Goal: Navigation & Orientation: Find specific page/section

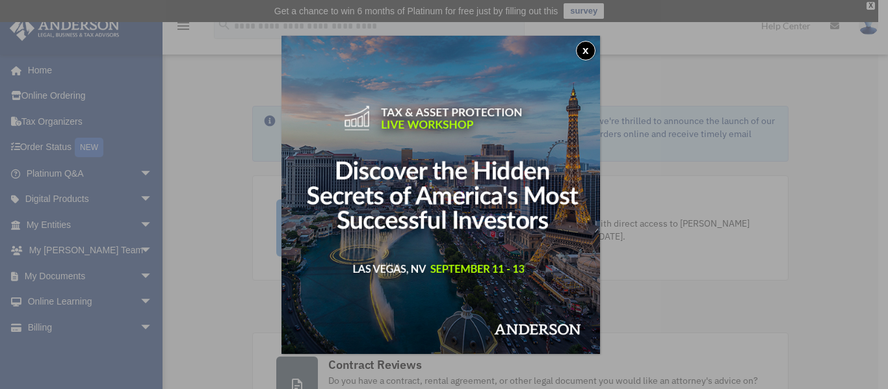
click at [587, 49] on button "x" at bounding box center [585, 50] width 19 height 19
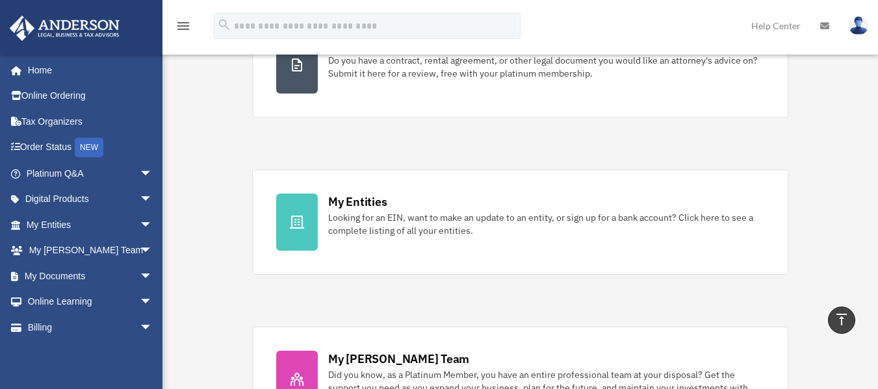
scroll to position [324, 0]
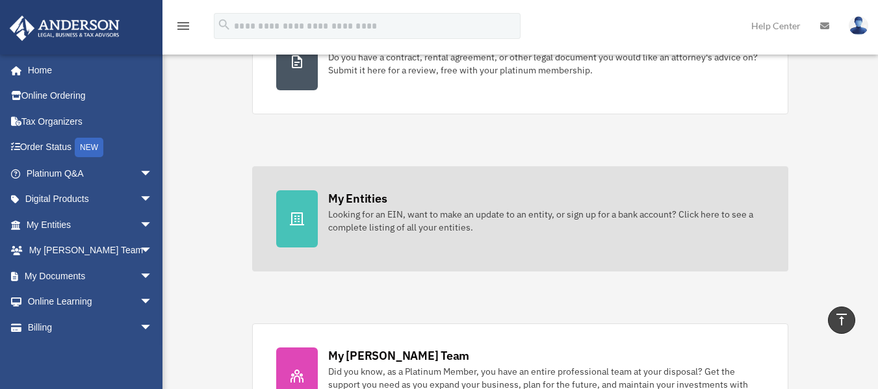
click at [365, 202] on div "My Entities" at bounding box center [357, 198] width 58 height 16
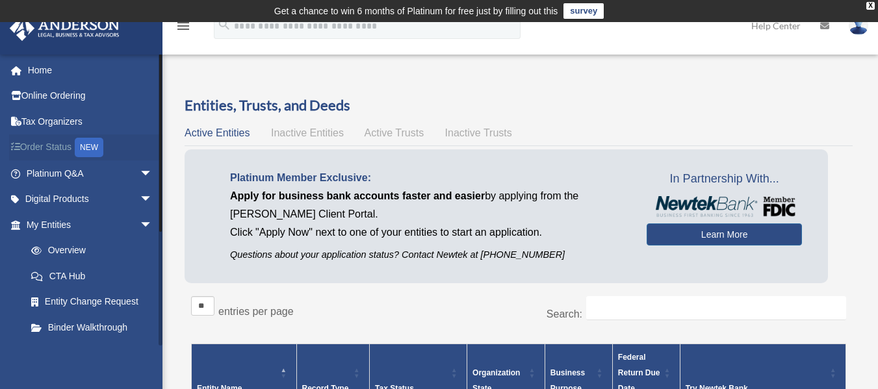
click at [49, 144] on link "Order Status NEW" at bounding box center [90, 148] width 163 height 27
click at [38, 70] on link "Home" at bounding box center [90, 70] width 163 height 26
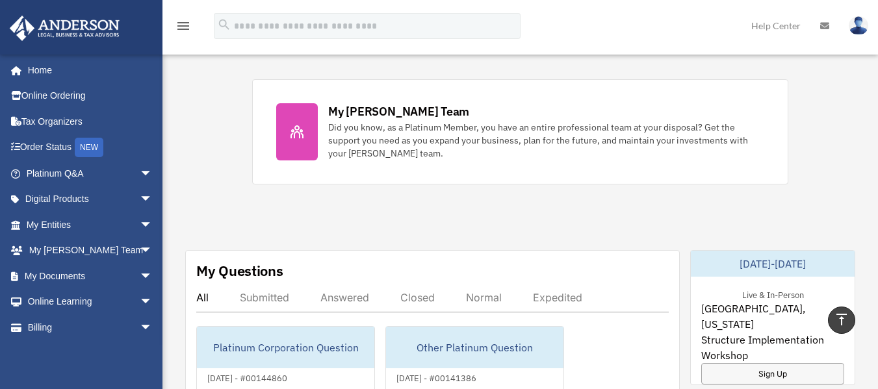
scroll to position [575, 0]
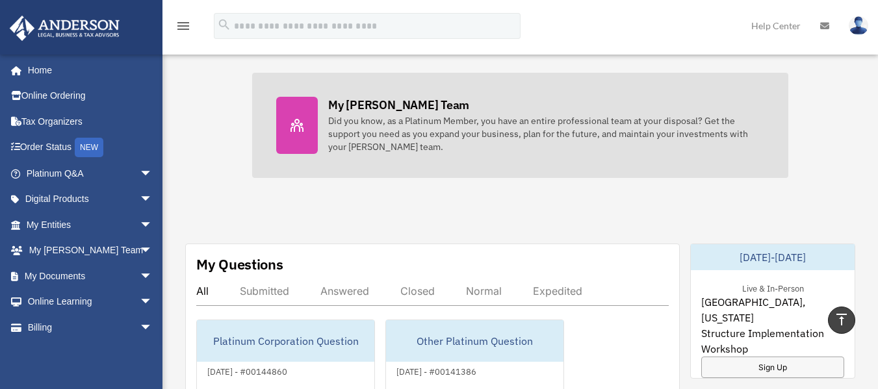
click at [384, 111] on div "My [PERSON_NAME] Team" at bounding box center [398, 105] width 141 height 16
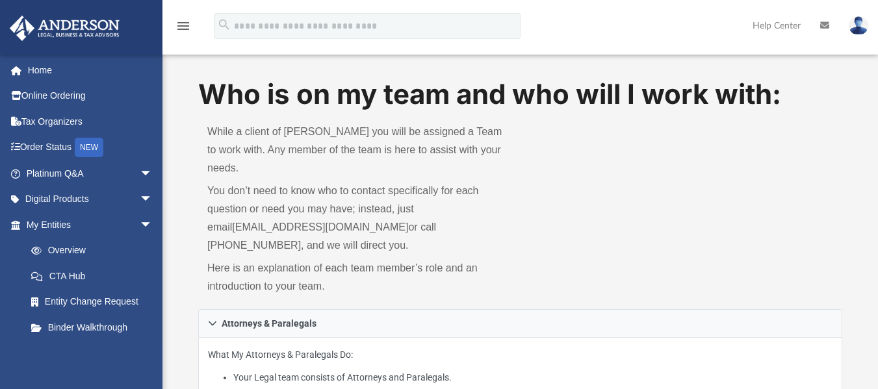
scroll to position [3, 0]
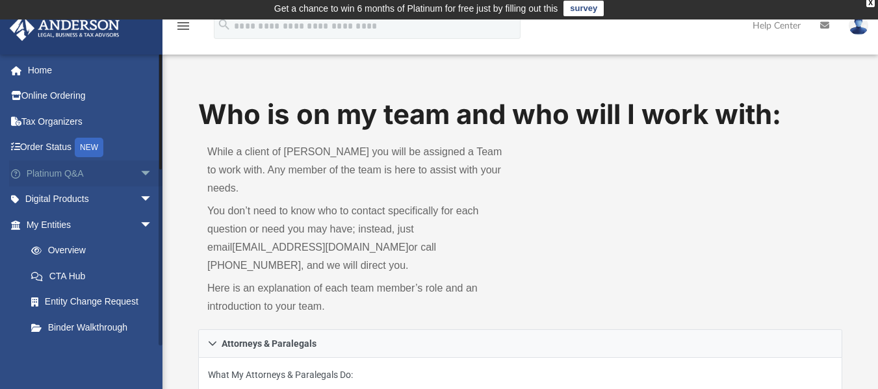
click at [73, 173] on link "Platinum Q&A arrow_drop_down" at bounding box center [90, 174] width 163 height 26
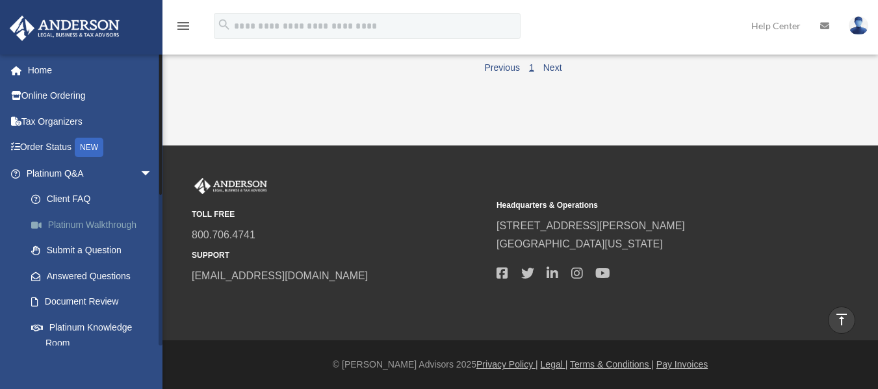
scroll to position [877, 0]
click at [95, 325] on link "Platinum Knowledge Room" at bounding box center [95, 336] width 154 height 42
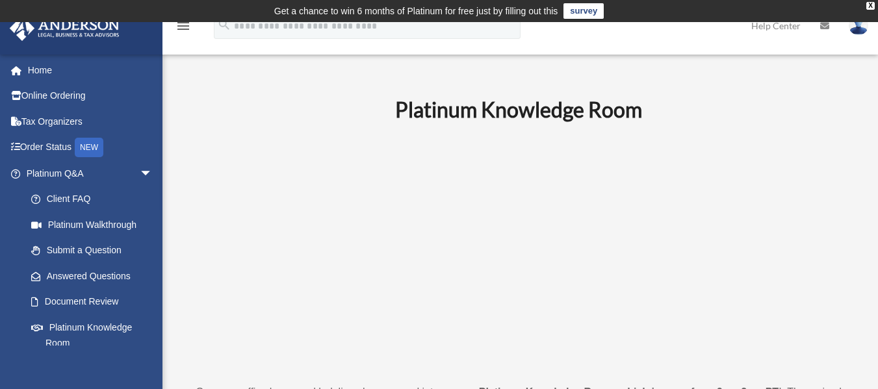
click at [183, 26] on icon "menu" at bounding box center [183, 26] width 16 height 16
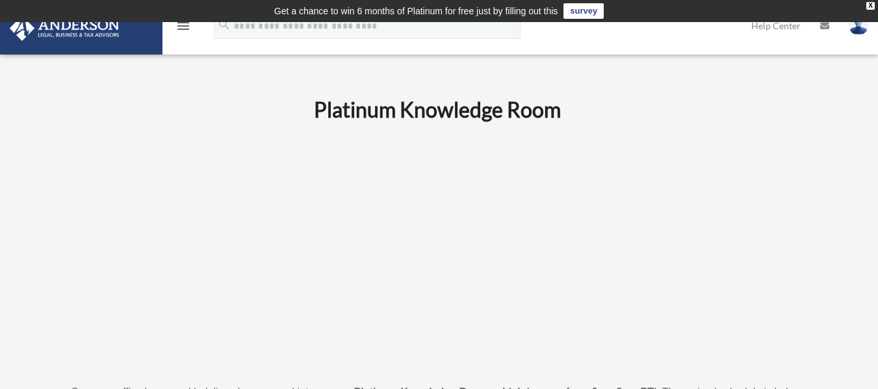
click at [183, 26] on icon "menu" at bounding box center [183, 26] width 16 height 16
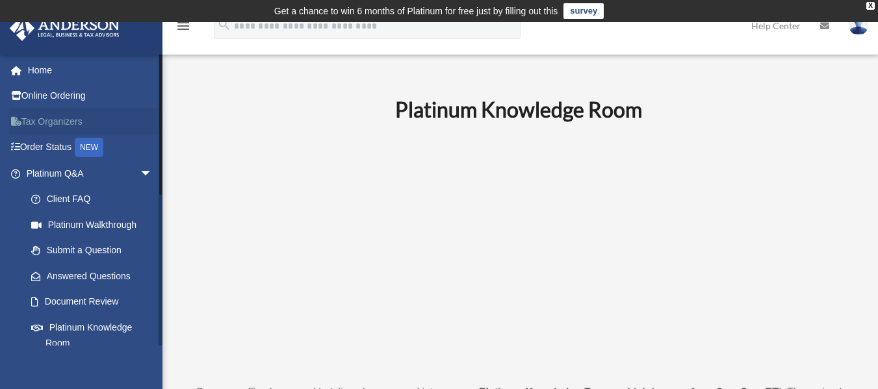
click at [62, 120] on link "Tax Organizers" at bounding box center [90, 122] width 163 height 26
